Goal: Find specific page/section: Find specific page/section

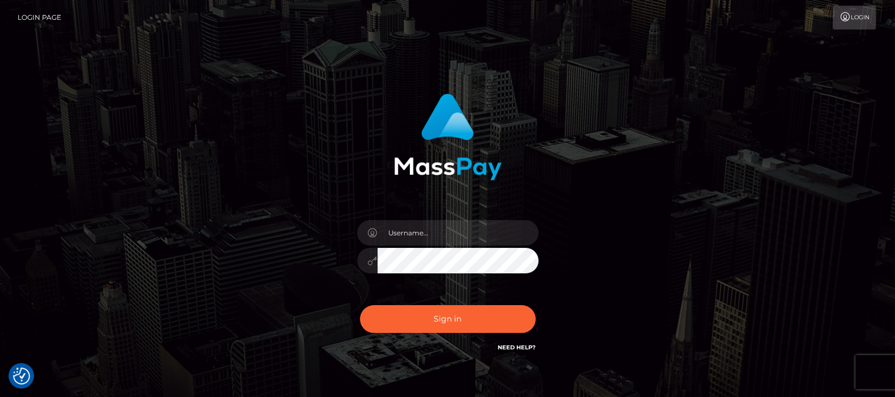
type input "[DOMAIN_NAME]"
click at [470, 317] on button "Sign in" at bounding box center [448, 319] width 176 height 28
type input "df.es"
checkbox input "true"
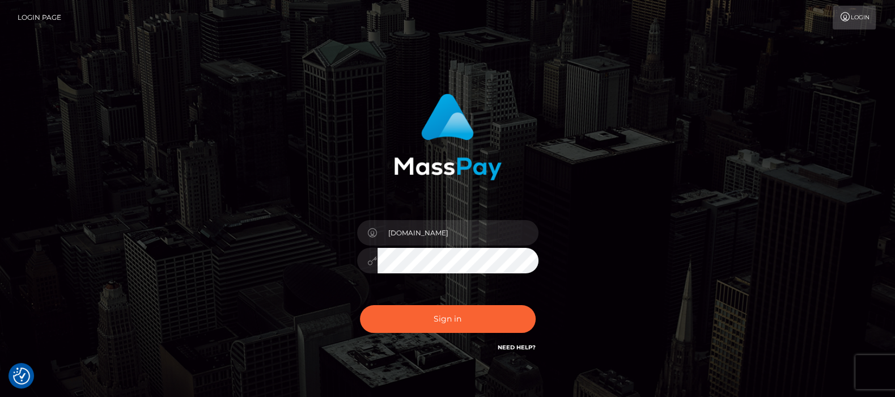
checkbox input "true"
click at [439, 323] on button "Sign in" at bounding box center [448, 319] width 176 height 28
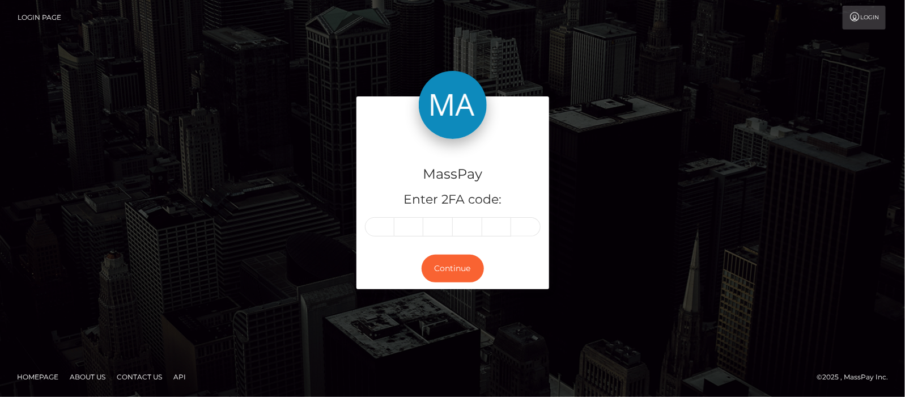
click at [380, 226] on input "text" at bounding box center [379, 226] width 29 height 19
type input "5"
type input "7"
type input "2"
type input "4"
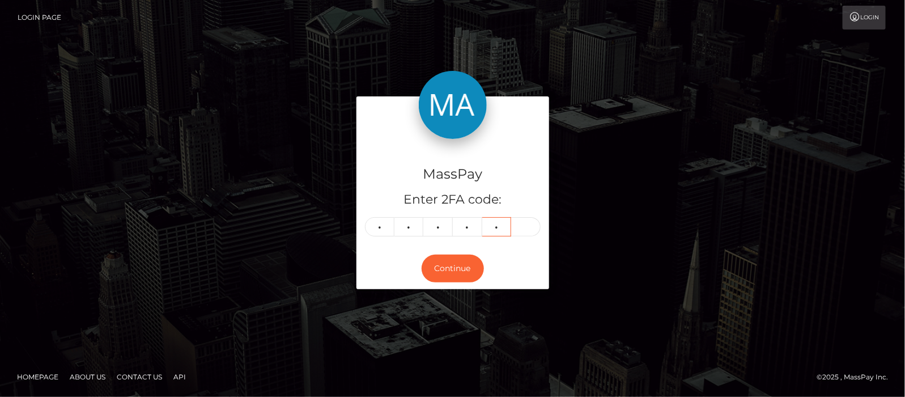
type input "7"
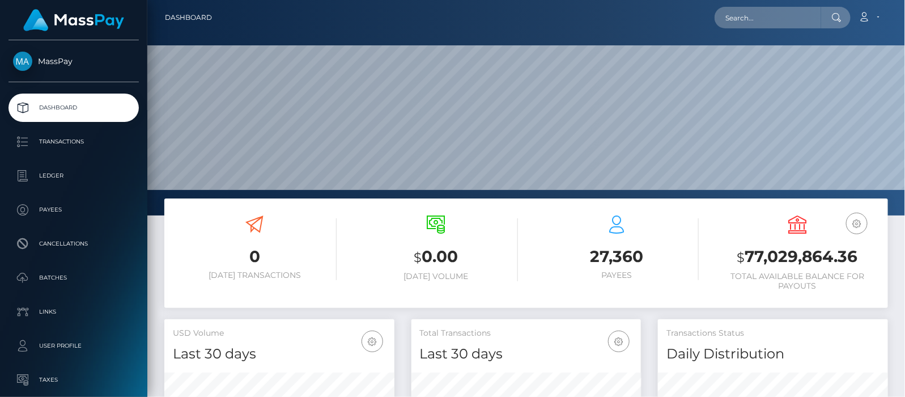
scroll to position [201, 230]
click at [750, 19] on input "text" at bounding box center [768, 18] width 107 height 22
paste input "katyaxx66@gmail.com"
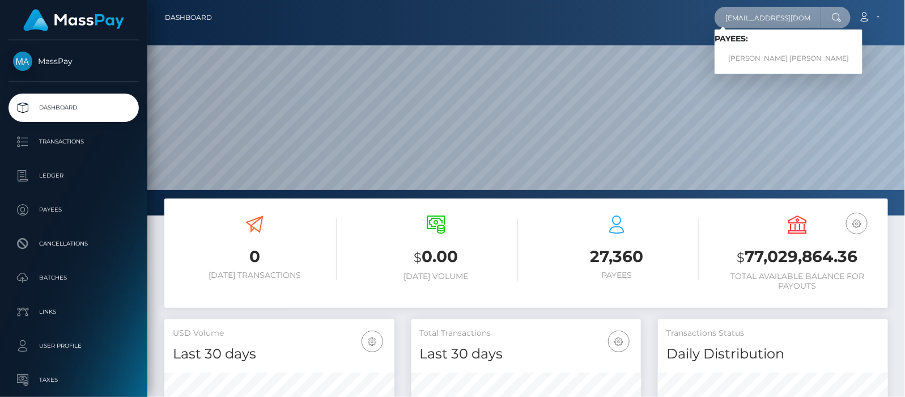
type input "katyaxx66@gmail.com"
click at [775, 60] on link "KRISTINA EMILY-JOY POTTS" at bounding box center [789, 58] width 148 height 21
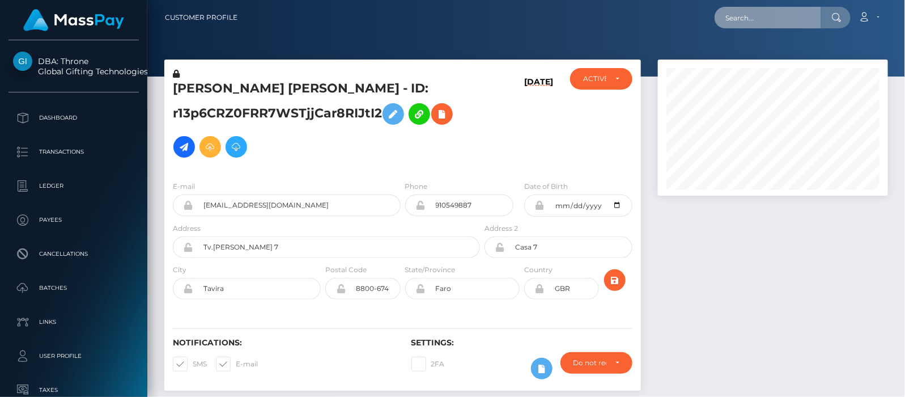
click at [746, 16] on input "text" at bounding box center [768, 18] width 107 height 22
paste input "karenalice2020@outlook.com"
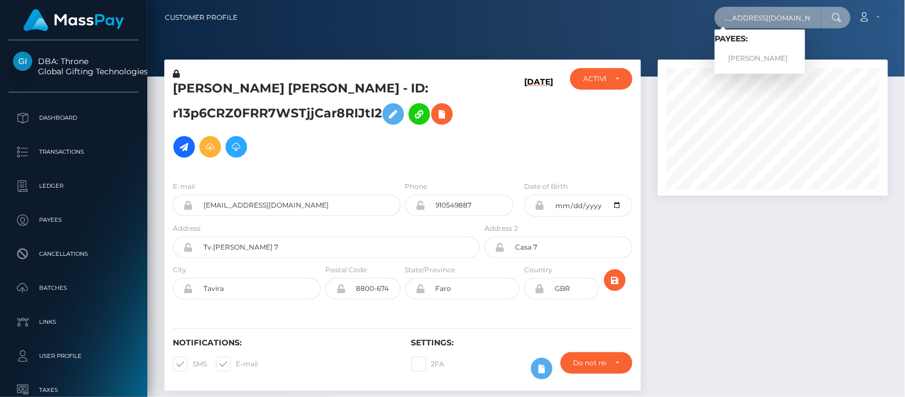
type input "karenalice2020@outlook.com"
click at [750, 56] on link "Karen Alice Hopkins" at bounding box center [760, 58] width 91 height 21
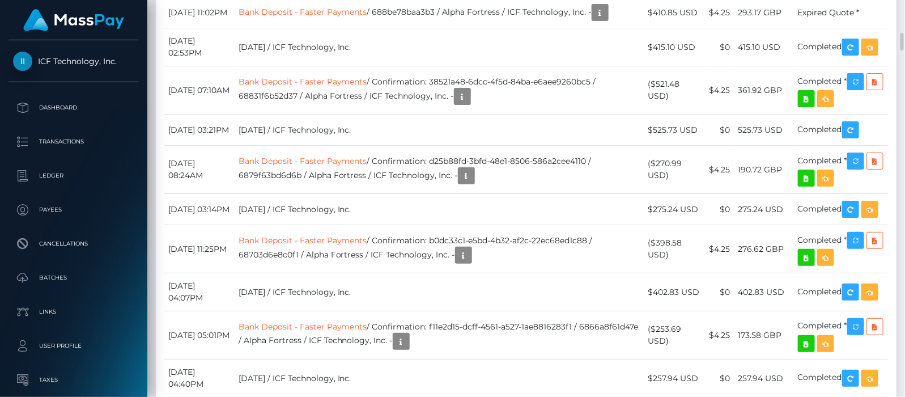
scroll to position [2267, 0]
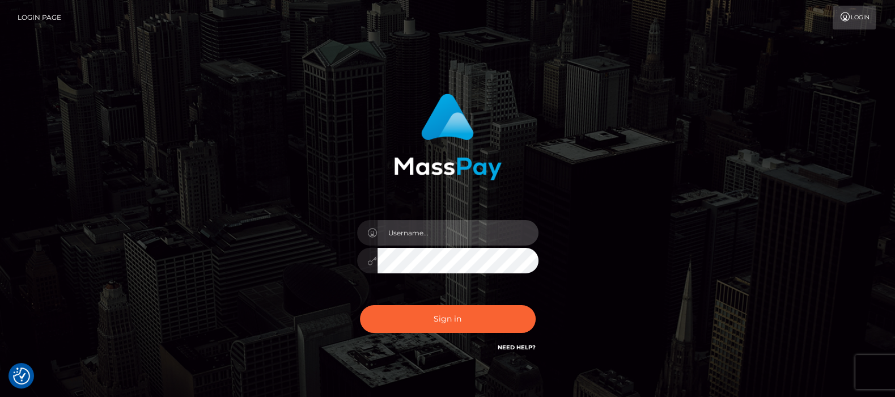
click at [442, 235] on input "text" at bounding box center [457, 233] width 161 height 26
type input "df.es"
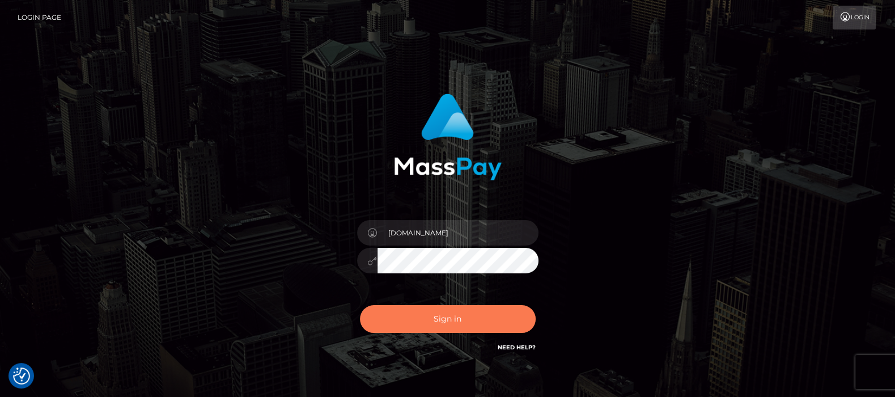
click at [445, 322] on button "Sign in" at bounding box center [448, 319] width 176 height 28
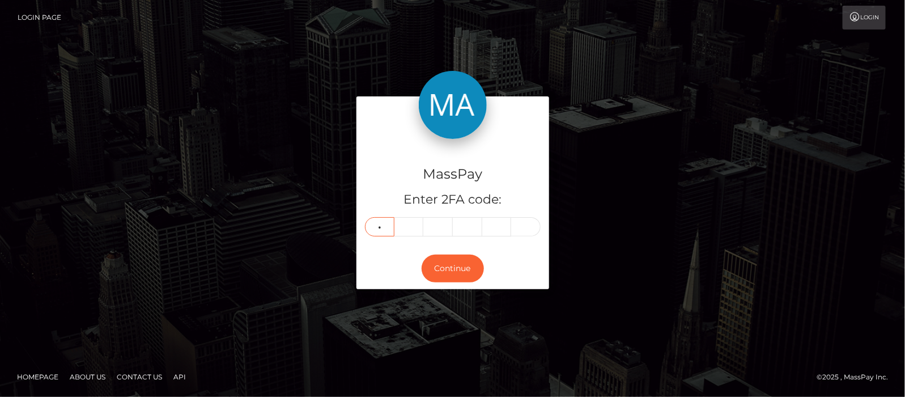
type input "5"
type input "3"
type input "1"
type input "2"
type input "6"
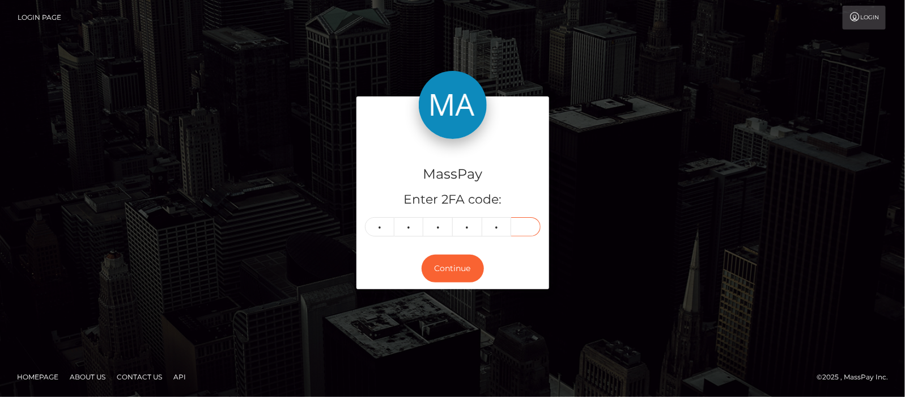
type input "4"
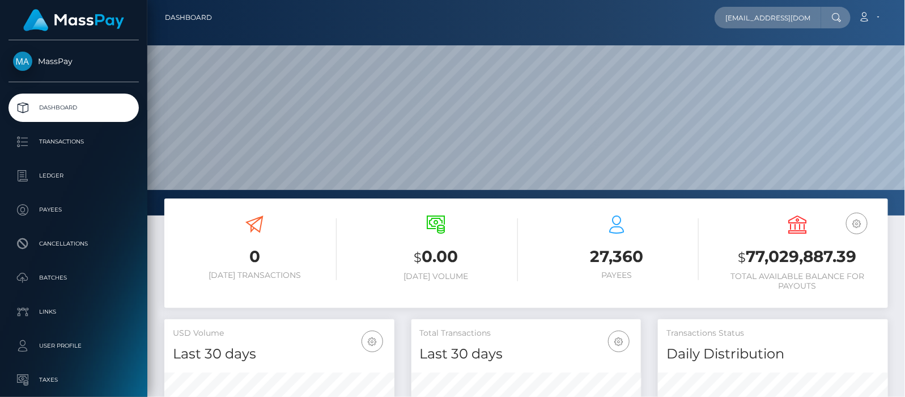
scroll to position [201, 230]
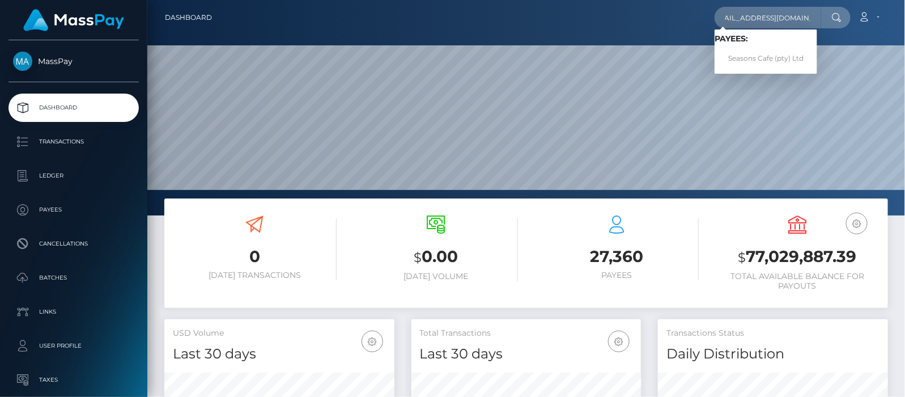
type input "seasonscafeltd@gmail.com"
click at [776, 59] on link "Seasons Cafe (pty) Ltd" at bounding box center [766, 58] width 103 height 21
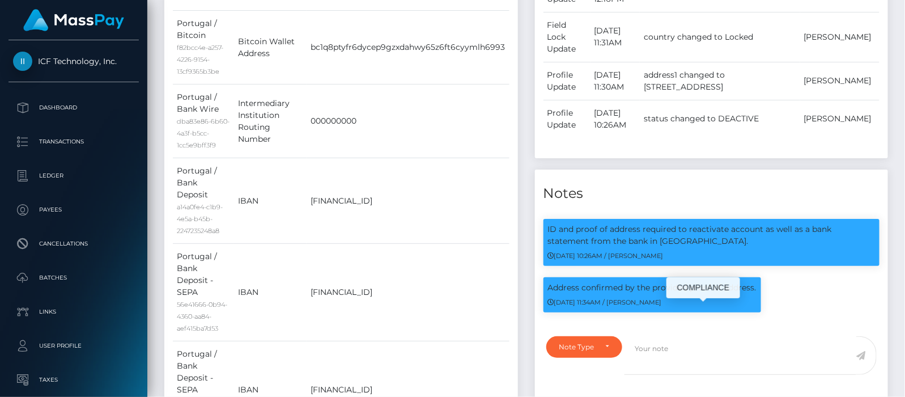
scroll to position [136, 230]
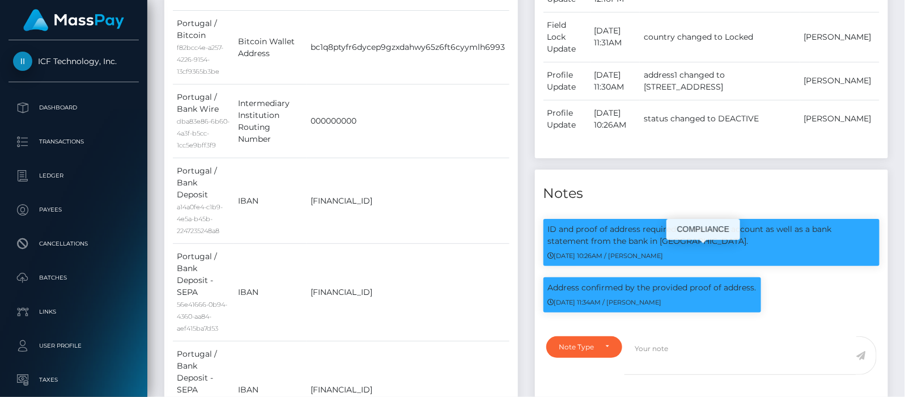
drag, startPoint x: 654, startPoint y: 265, endPoint x: 545, endPoint y: 254, distance: 109.4
click at [545, 254] on div "ID and proof of address required to reactivate account as well as a bank statem…" at bounding box center [712, 242] width 337 height 47
copy p "ID and proof of address required to reactivate account as well as a bank statem…"
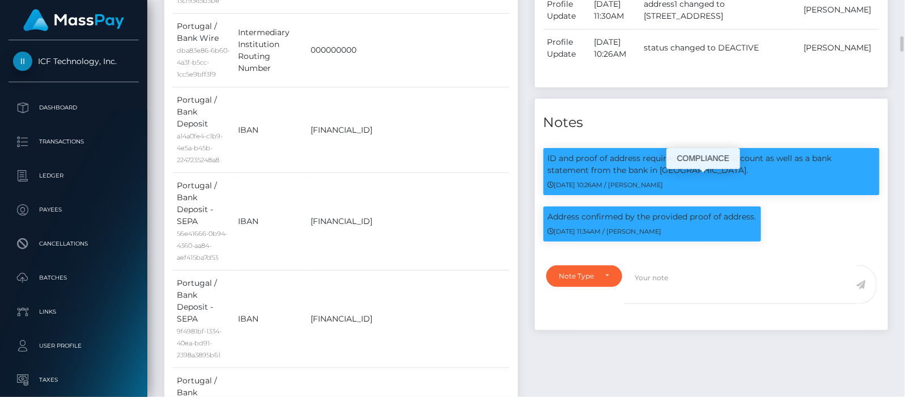
click at [675, 176] on p "ID and proof of address required to reactivate account as well as a bank statem…" at bounding box center [712, 164] width 328 height 24
drag, startPoint x: 654, startPoint y: 193, endPoint x: 616, endPoint y: 196, distance: 37.5
click at [616, 176] on p "ID and proof of address required to reactivate account as well as a bank statem…" at bounding box center [712, 164] width 328 height 24
copy p "Portugal."
